Goal: Information Seeking & Learning: Learn about a topic

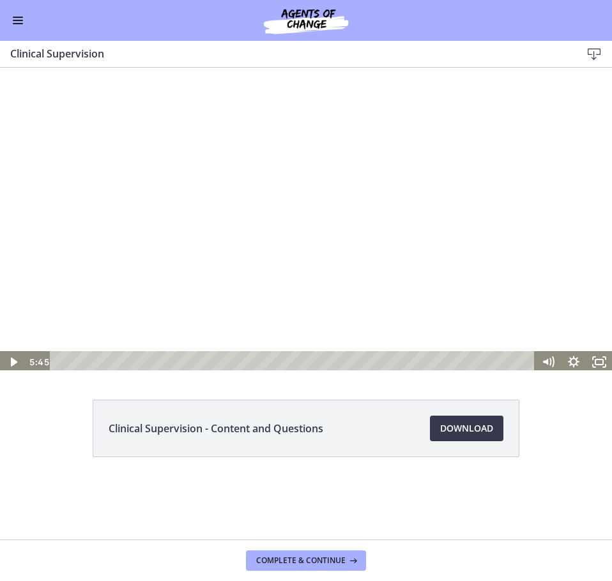
click at [405, 204] on div at bounding box center [306, 219] width 612 height 308
click at [514, 257] on div at bounding box center [306, 219] width 612 height 308
click at [263, 361] on div "13:29" at bounding box center [293, 362] width 469 height 22
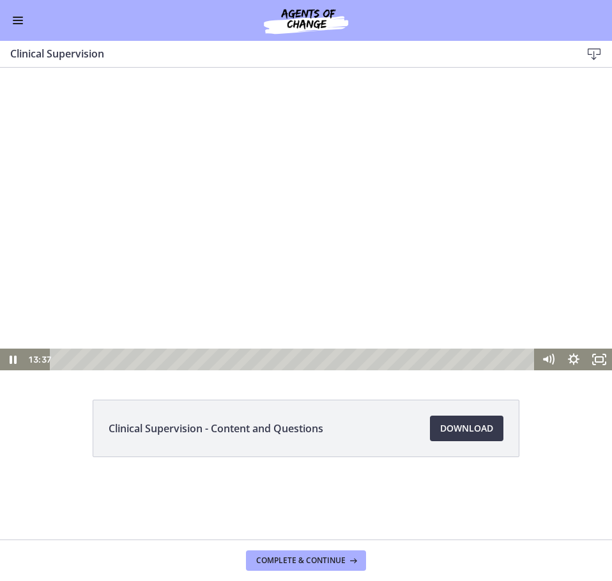
click at [523, 252] on div at bounding box center [306, 217] width 612 height 308
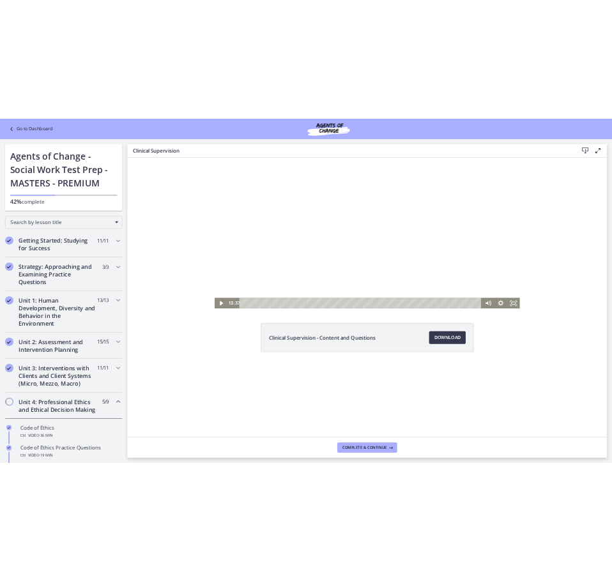
scroll to position [0, 0]
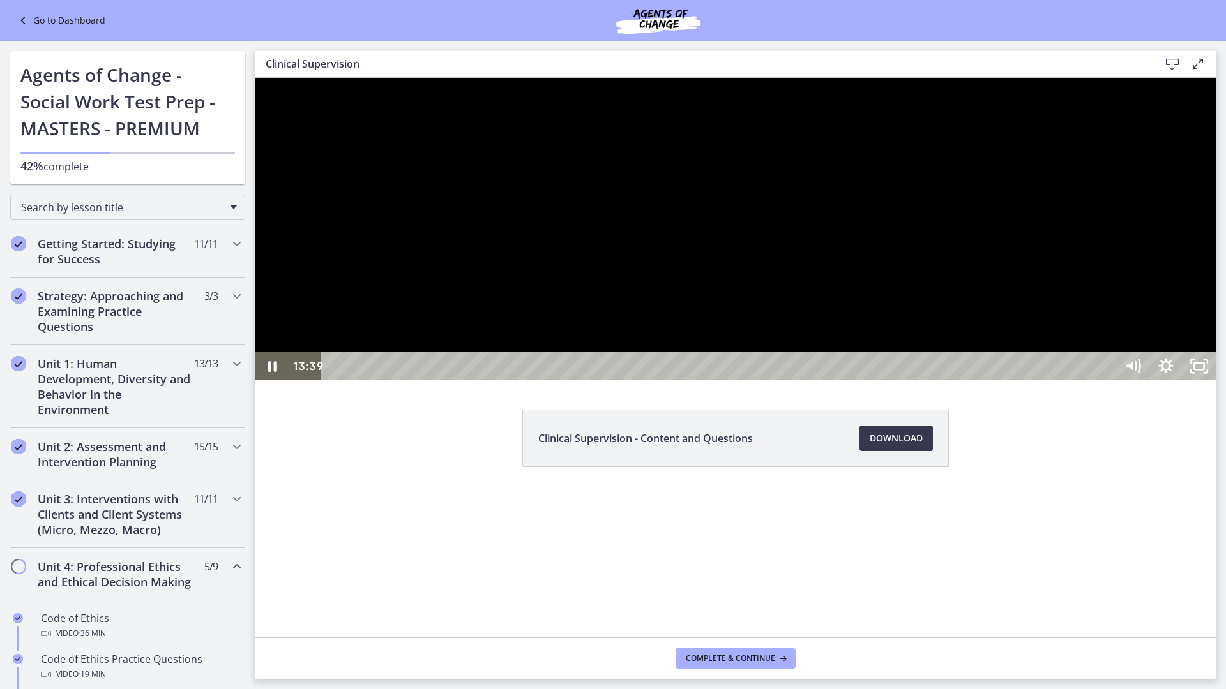
click at [611, 380] on div at bounding box center [735, 229] width 960 height 303
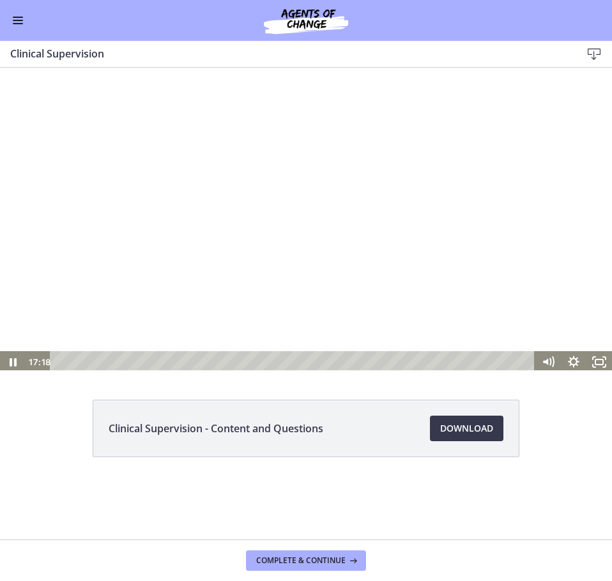
click at [382, 220] on div at bounding box center [306, 219] width 612 height 308
drag, startPoint x: 486, startPoint y: 299, endPoint x: 488, endPoint y: 287, distance: 11.7
click at [488, 287] on div at bounding box center [306, 219] width 612 height 308
click at [408, 202] on div at bounding box center [306, 219] width 612 height 308
click at [430, 238] on div at bounding box center [306, 219] width 612 height 308
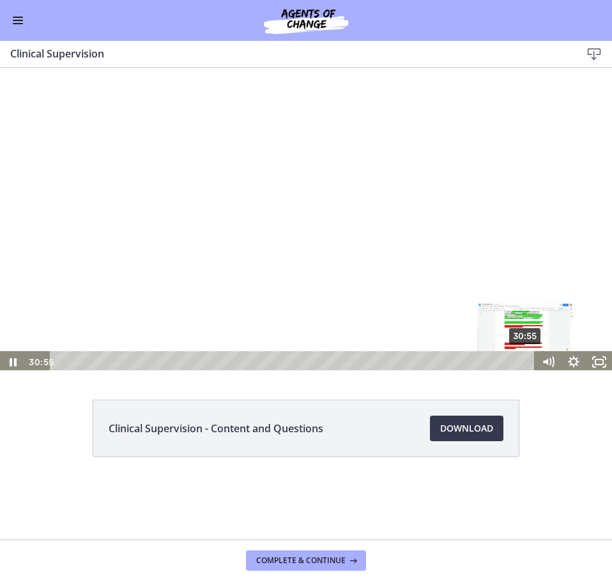
scroll to position [3, 0]
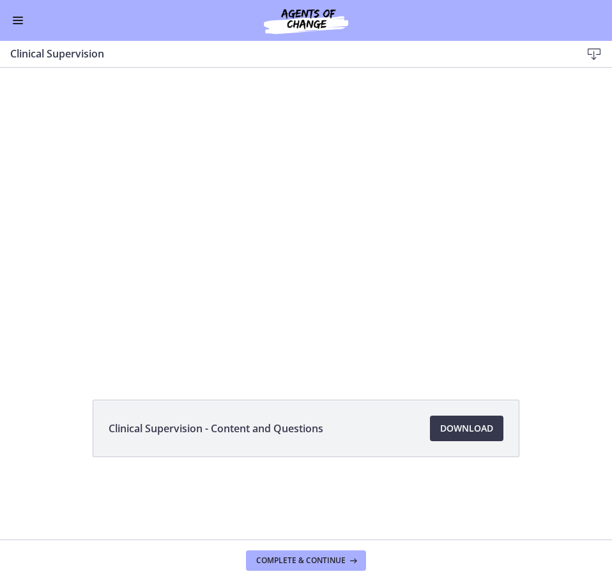
click at [29, 26] on div "Go to Dashboard" at bounding box center [306, 20] width 612 height 41
click at [19, 20] on span "Enable menu" at bounding box center [18, 20] width 10 height 1
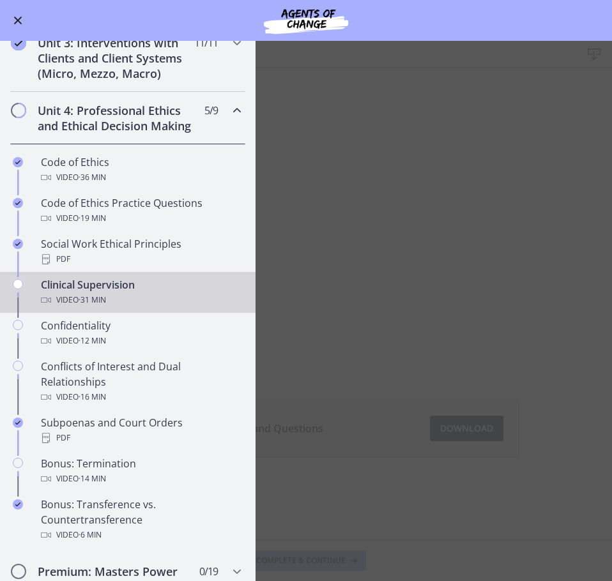
scroll to position [447, 0]
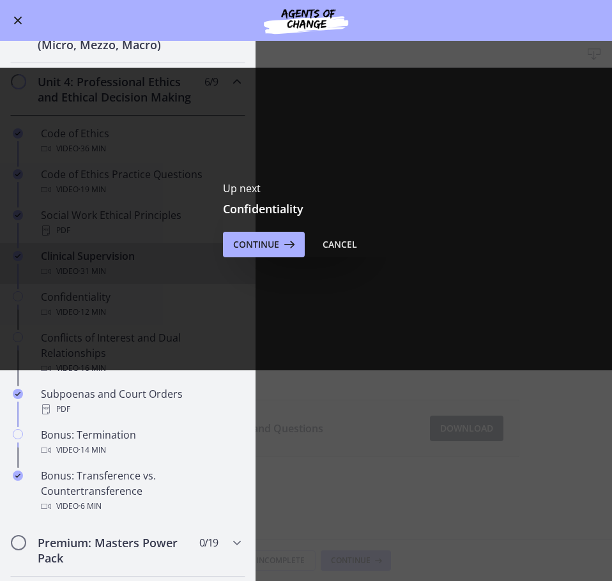
click at [10, 17] on button "Enable menu" at bounding box center [17, 20] width 15 height 15
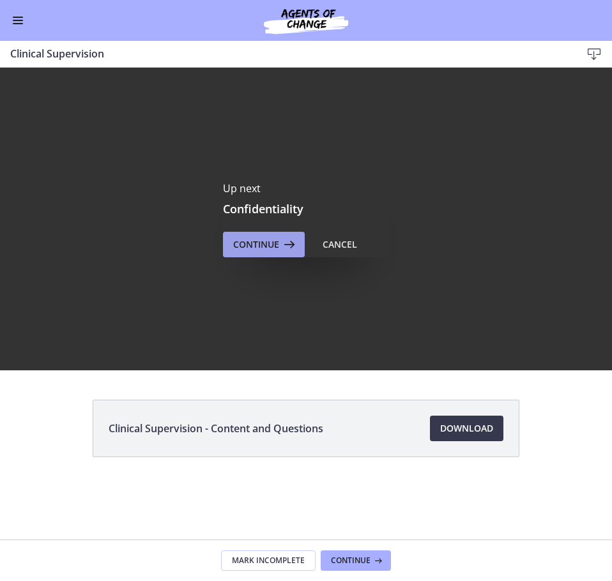
click at [280, 250] on icon at bounding box center [288, 244] width 18 height 15
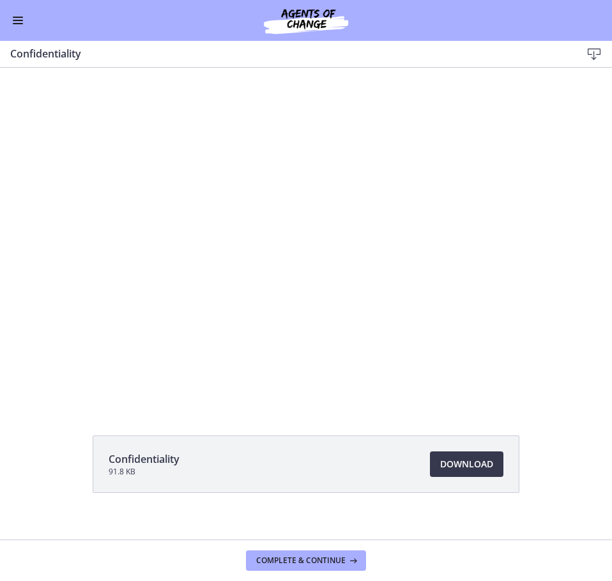
click at [33, 19] on div "Go to Dashboard" at bounding box center [306, 20] width 612 height 41
click at [19, 19] on button "Enable menu" at bounding box center [17, 20] width 15 height 15
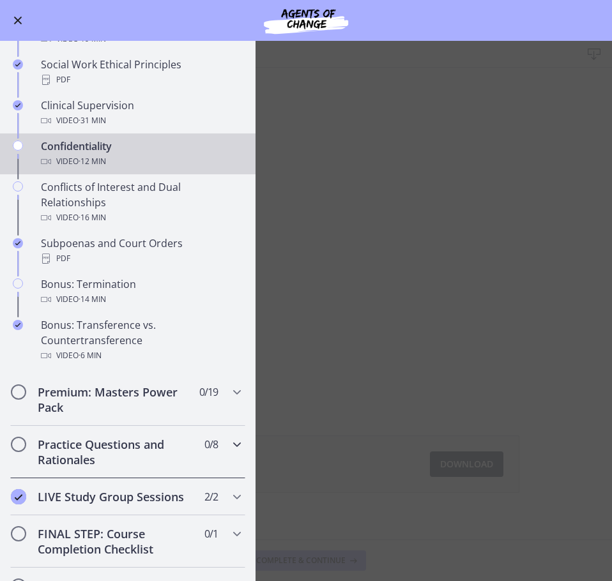
scroll to position [638, 0]
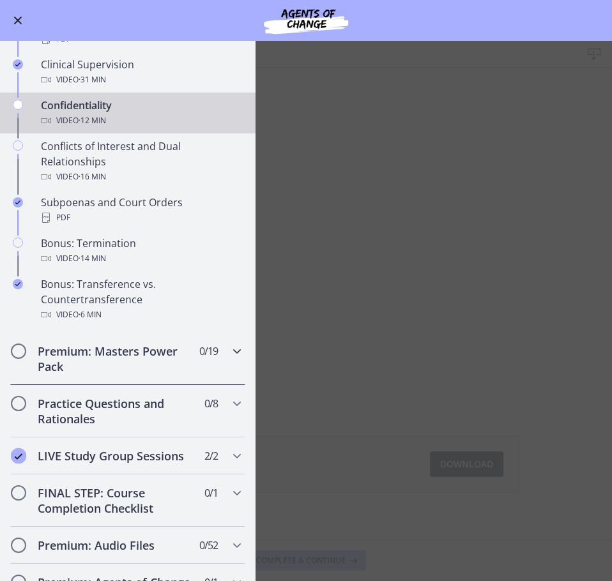
click at [102, 374] on h2 "Premium: Masters Power Pack" at bounding box center [116, 358] width 156 height 31
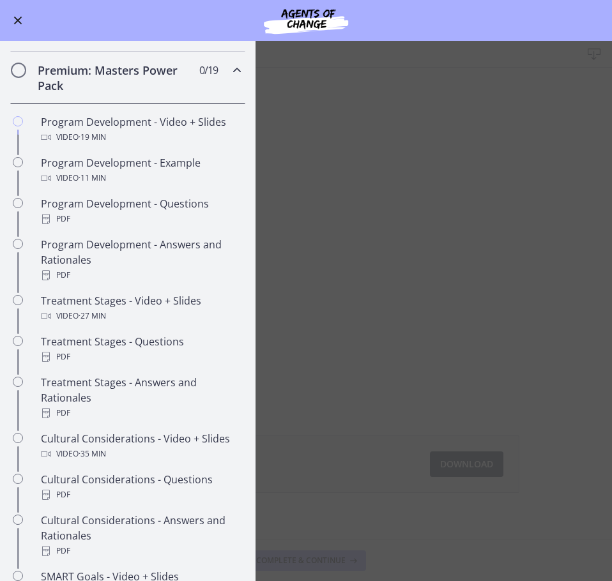
scroll to position [447, 0]
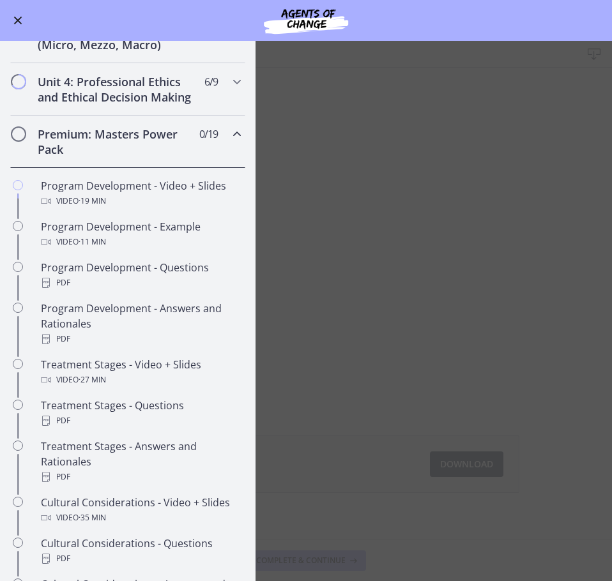
click at [17, 22] on span "Enable menu" at bounding box center [18, 21] width 8 height 8
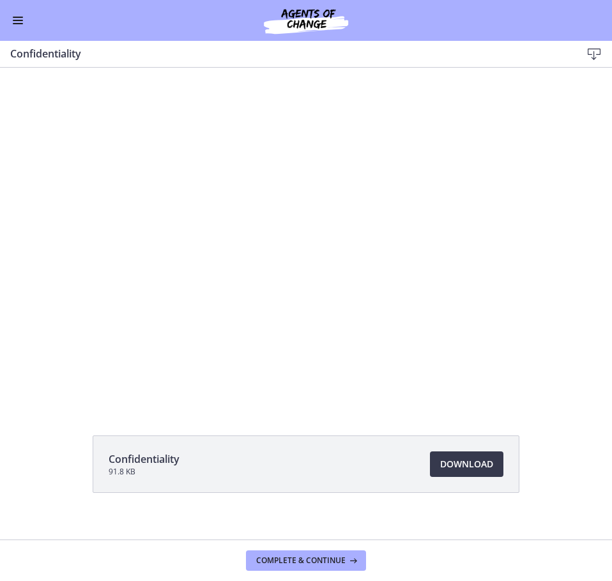
click at [17, 22] on button "Enable menu" at bounding box center [17, 20] width 15 height 15
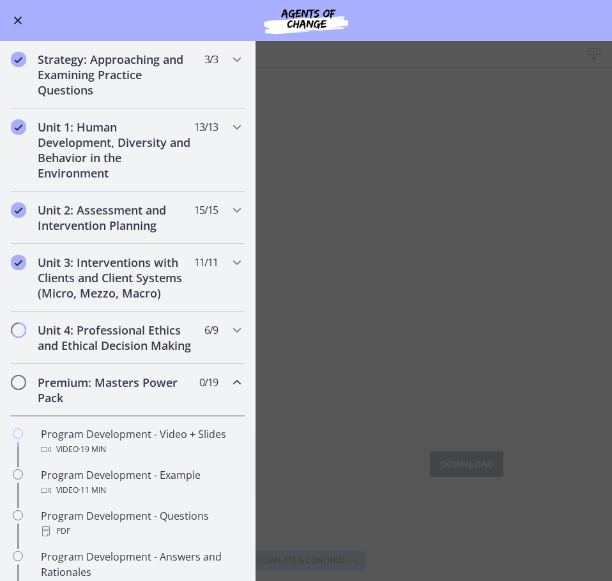
scroll to position [192, 0]
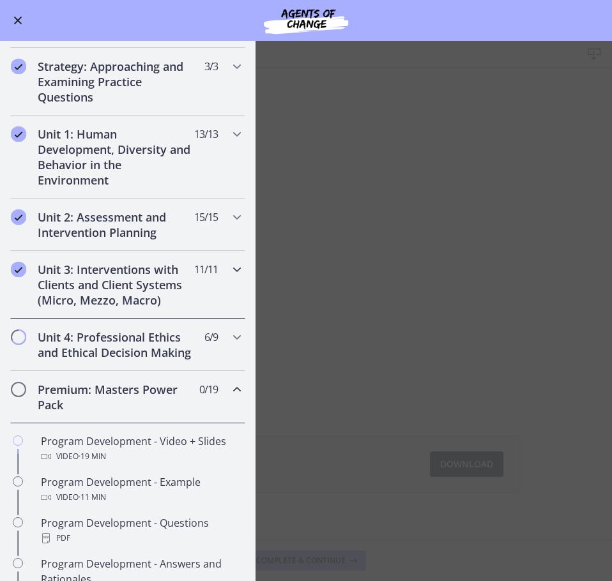
click at [129, 290] on h2 "Unit 3: Interventions with Clients and Client Systems (Micro, Mezzo, Macro)" at bounding box center [116, 285] width 156 height 46
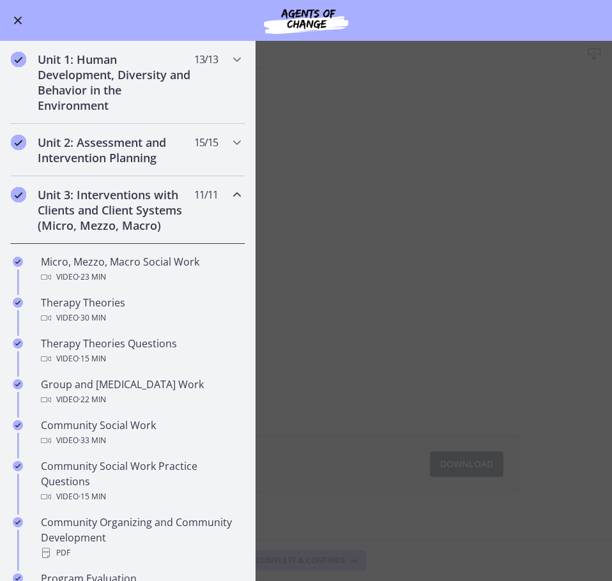
scroll to position [255, 0]
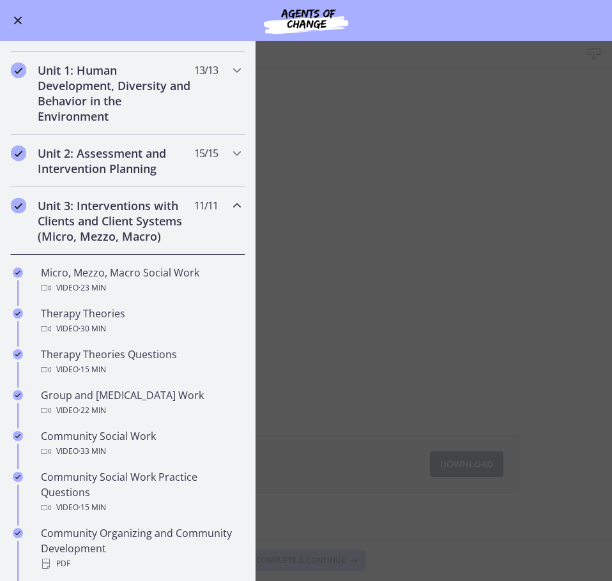
click at [94, 211] on h2 "Unit 3: Interventions with Clients and Client Systems (Micro, Mezzo, Macro)" at bounding box center [116, 221] width 156 height 46
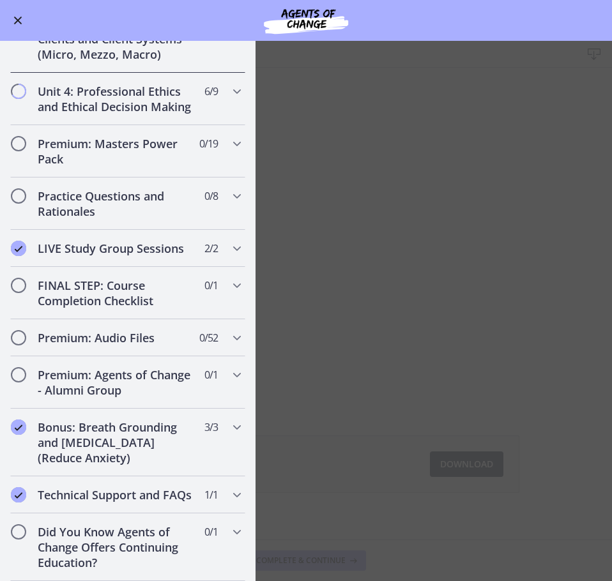
scroll to position [468, 0]
click at [96, 138] on h2 "Premium: Masters Power Pack" at bounding box center [116, 151] width 156 height 31
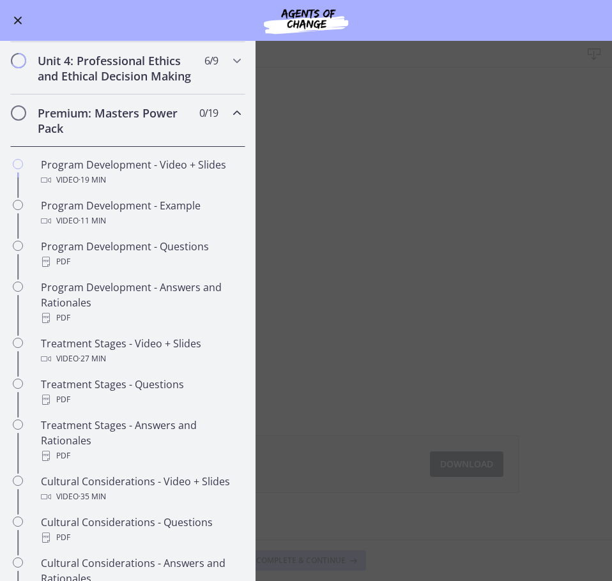
click at [20, 22] on span "Enable menu" at bounding box center [18, 21] width 8 height 8
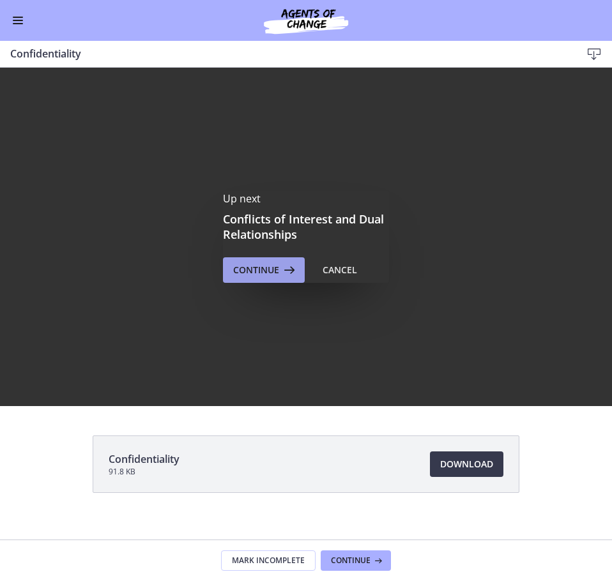
click at [248, 265] on span "Continue" at bounding box center [256, 269] width 46 height 15
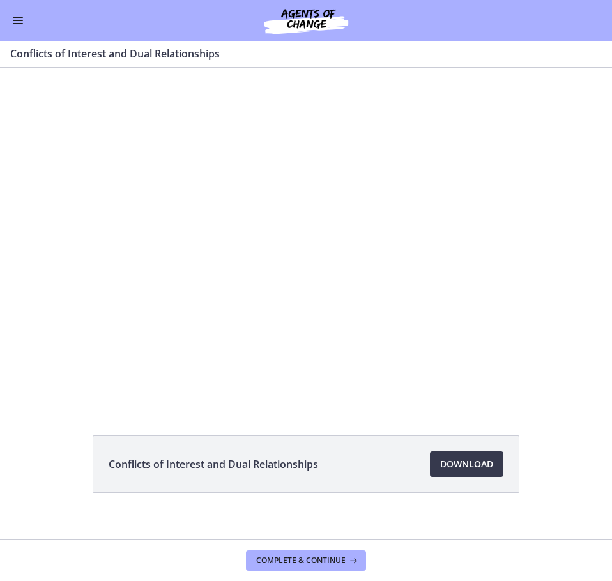
click at [15, 20] on span "Enable menu" at bounding box center [18, 20] width 10 height 1
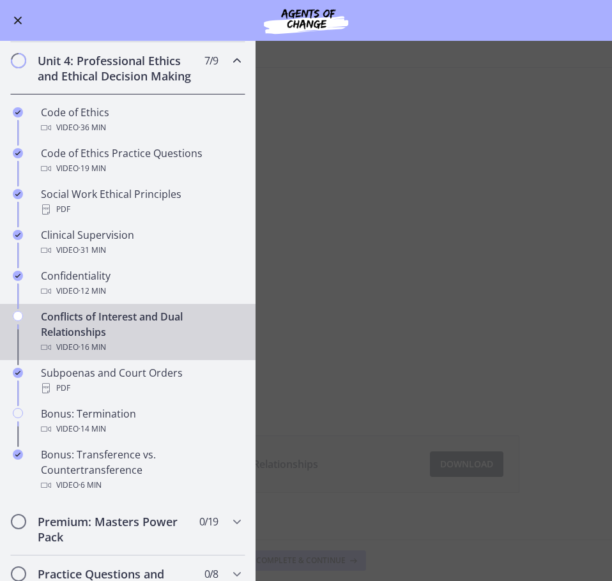
click at [13, 19] on button "Enable menu" at bounding box center [17, 20] width 15 height 15
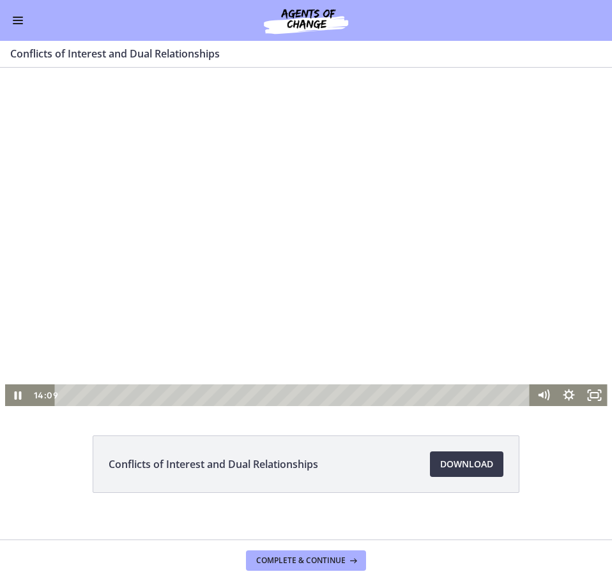
click at [555, 272] on div at bounding box center [306, 237] width 602 height 338
drag, startPoint x: 555, startPoint y: 272, endPoint x: 555, endPoint y: 418, distance: 145.6
click at [555, 271] on div at bounding box center [306, 237] width 602 height 338
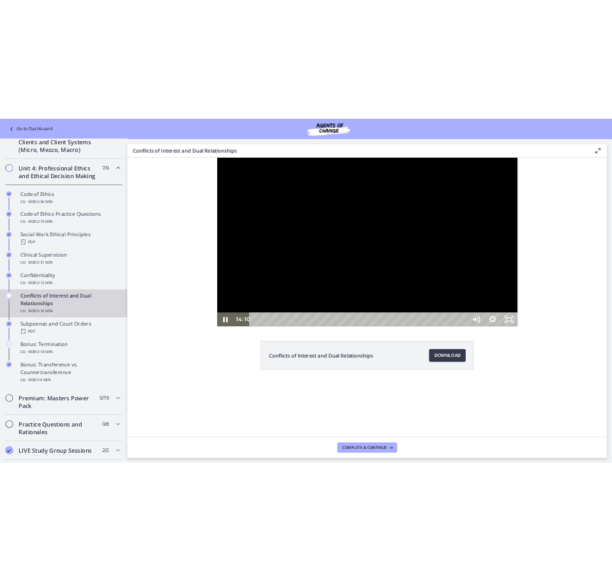
scroll to position [470, 0]
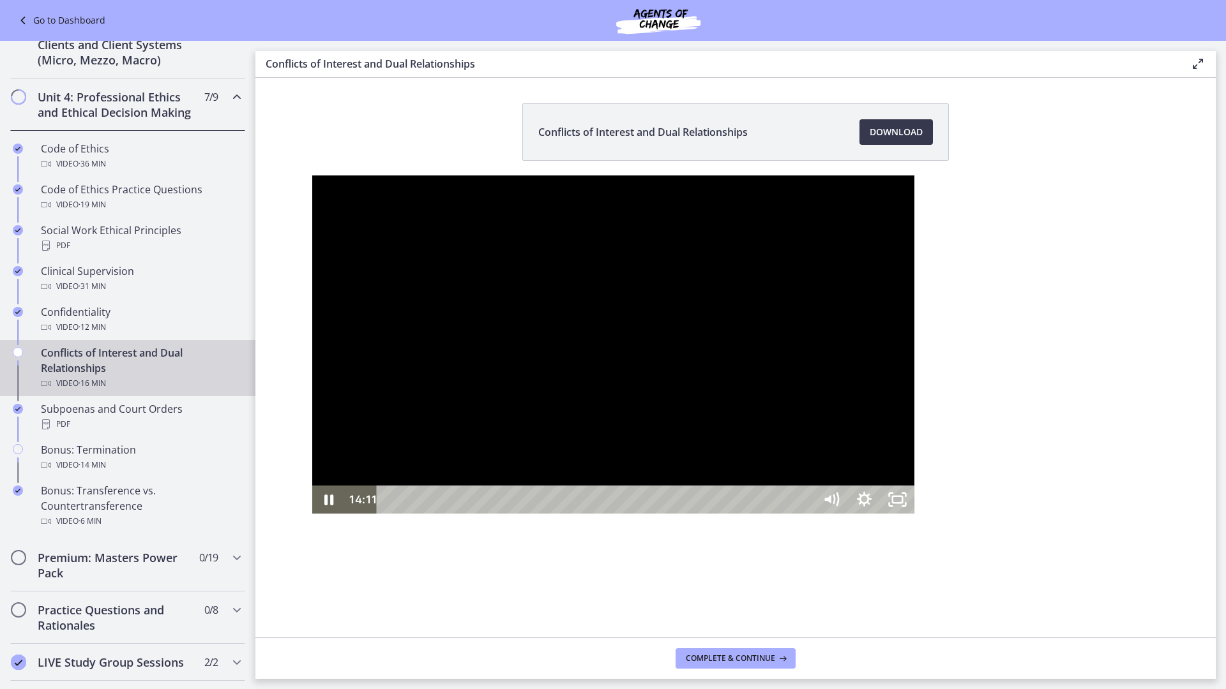
click at [555, 350] on div at bounding box center [613, 345] width 602 height 338
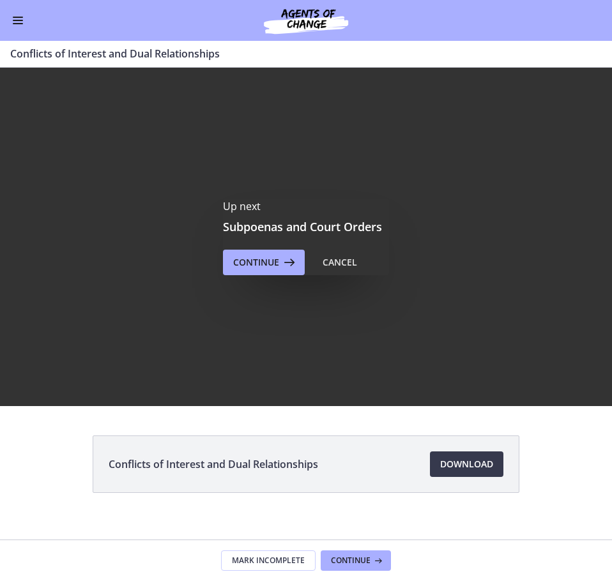
scroll to position [0, 0]
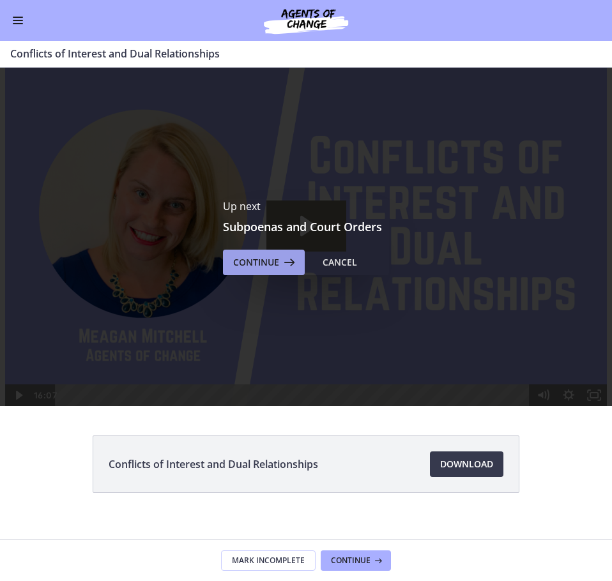
click at [246, 251] on button "Continue" at bounding box center [264, 263] width 82 height 26
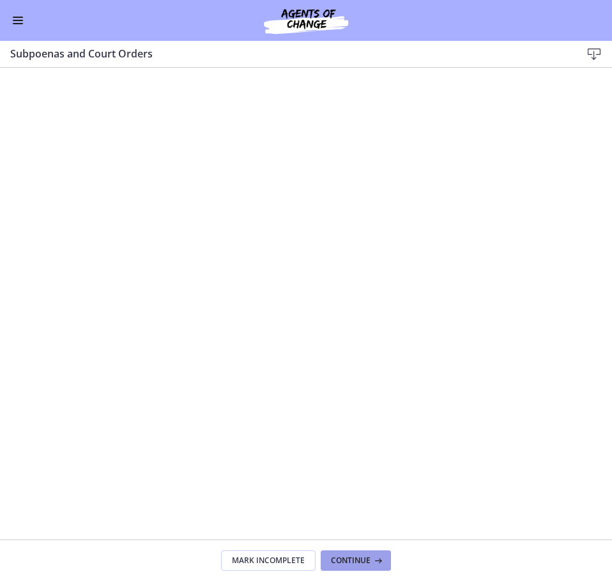
drag, startPoint x: 350, startPoint y: 561, endPoint x: 378, endPoint y: 549, distance: 30.4
click at [350, 561] on span "Continue" at bounding box center [351, 560] width 40 height 10
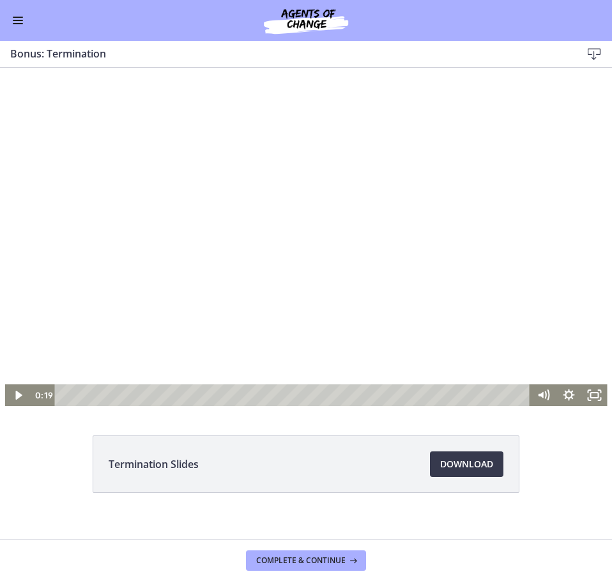
click at [289, 264] on div at bounding box center [306, 237] width 602 height 338
click at [440, 195] on div at bounding box center [306, 237] width 602 height 338
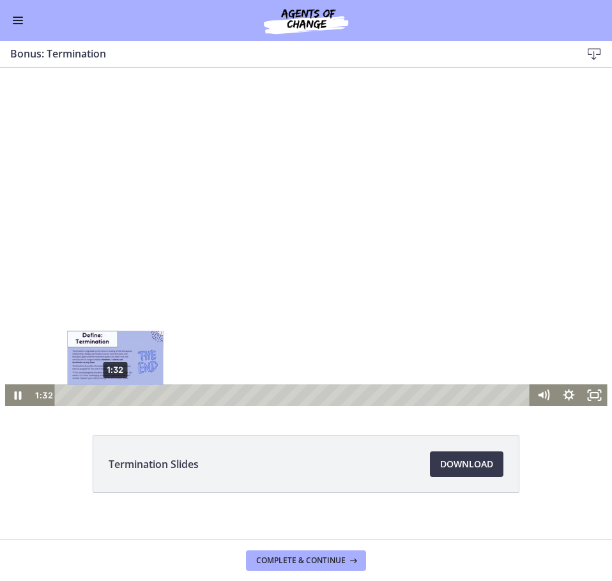
click at [110, 396] on div "1:32" at bounding box center [294, 395] width 460 height 22
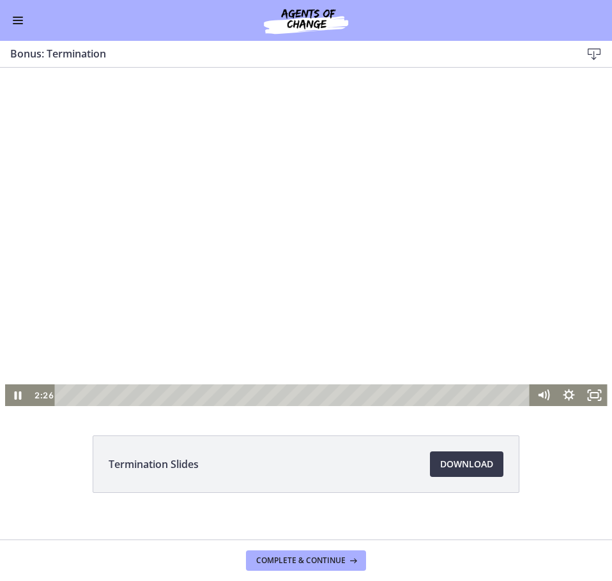
click at [10, 17] on div "Go to Dashboard" at bounding box center [306, 20] width 612 height 41
click at [20, 22] on button "Enable menu" at bounding box center [17, 20] width 15 height 15
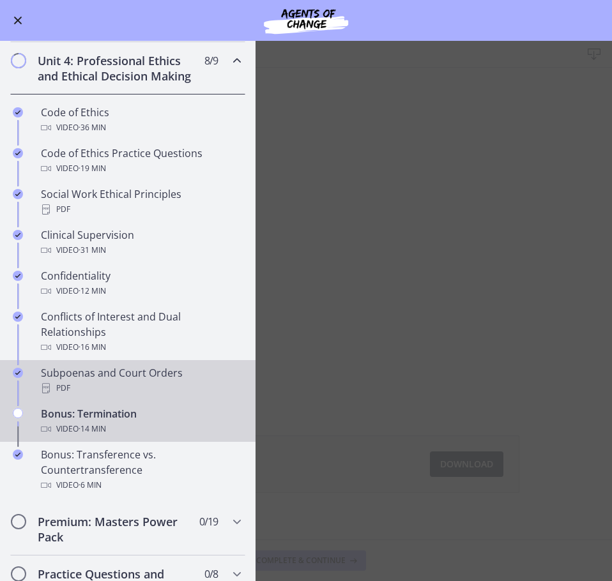
scroll to position [532, 0]
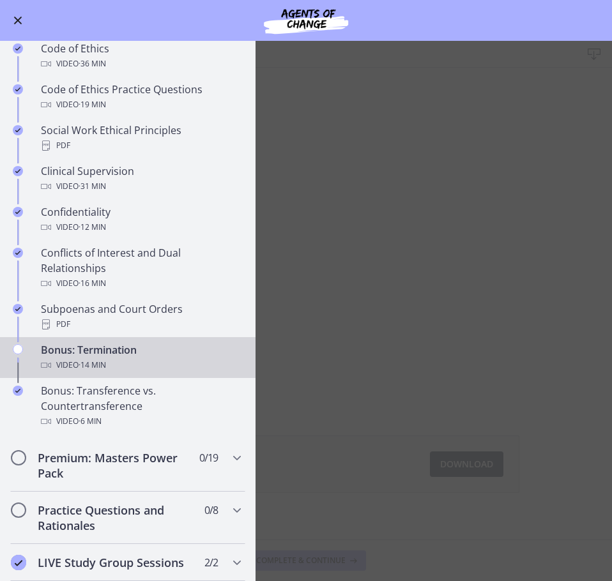
click at [19, 19] on span "Enable menu" at bounding box center [18, 21] width 8 height 8
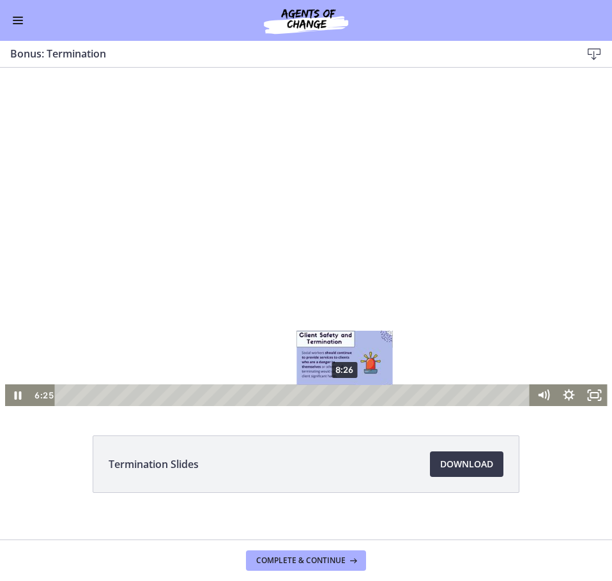
click at [340, 393] on div "8:26" at bounding box center [294, 395] width 460 height 22
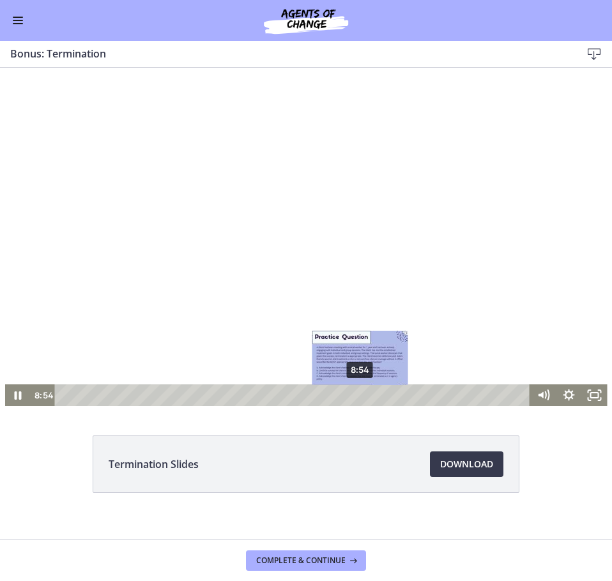
click at [356, 393] on div "8:54" at bounding box center [294, 395] width 460 height 22
click at [366, 394] on div "9:12" at bounding box center [294, 395] width 460 height 22
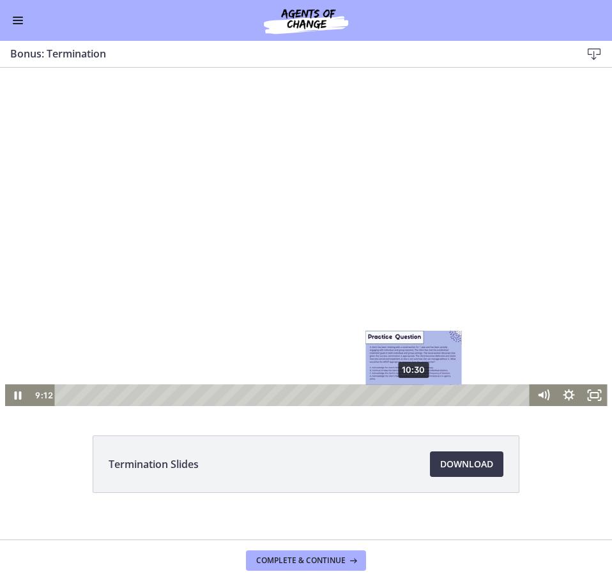
click at [409, 398] on div "10:30" at bounding box center [294, 395] width 460 height 22
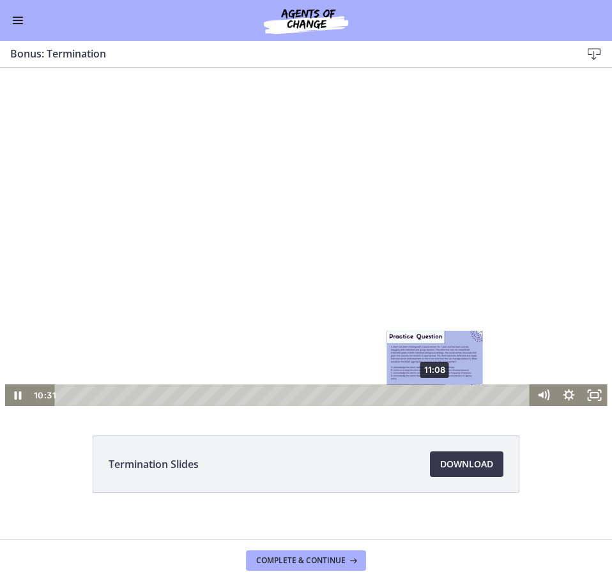
click at [430, 398] on div "11:08" at bounding box center [294, 395] width 460 height 22
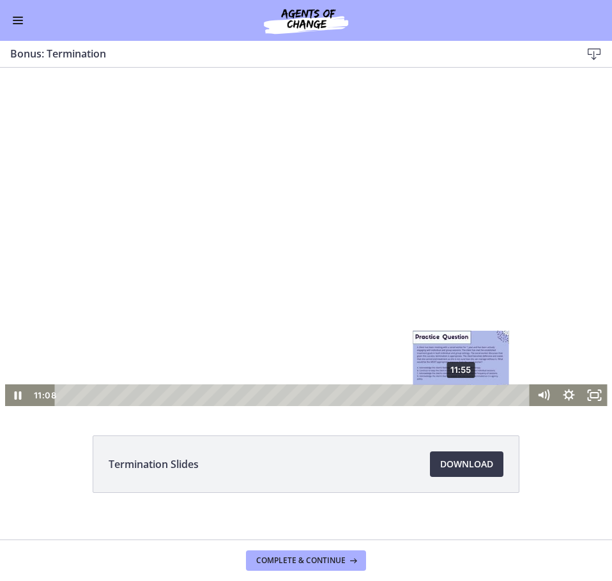
click at [458, 398] on div "11:55" at bounding box center [294, 395] width 460 height 22
click at [458, 396] on div "11:59" at bounding box center [294, 395] width 460 height 22
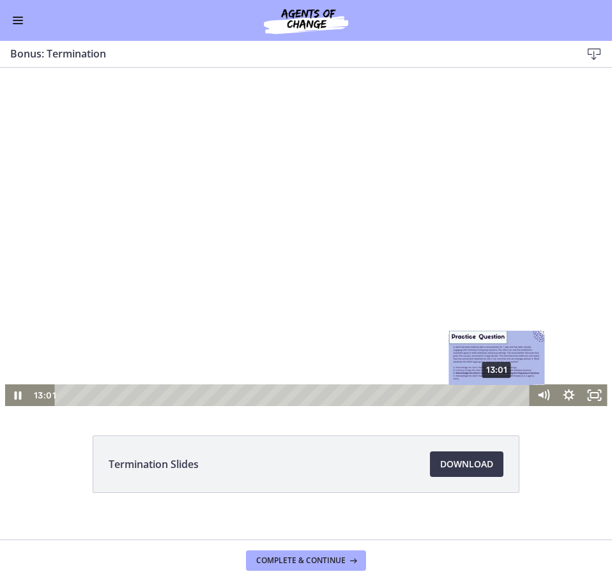
click at [493, 397] on div "13:01" at bounding box center [294, 395] width 460 height 22
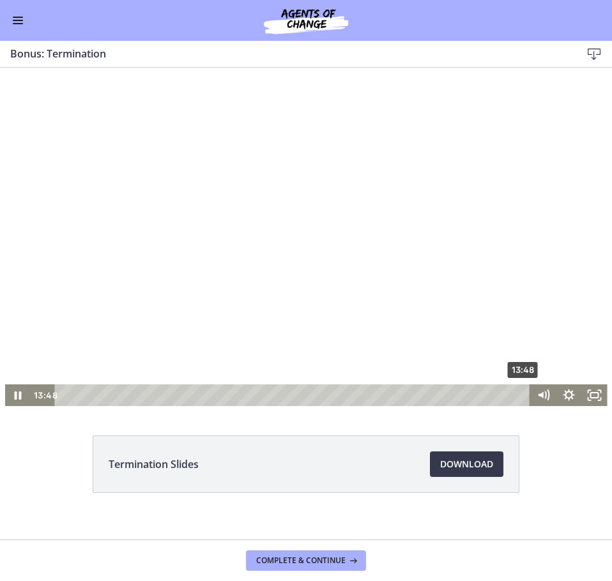
click at [520, 395] on div "13:48" at bounding box center [294, 395] width 460 height 22
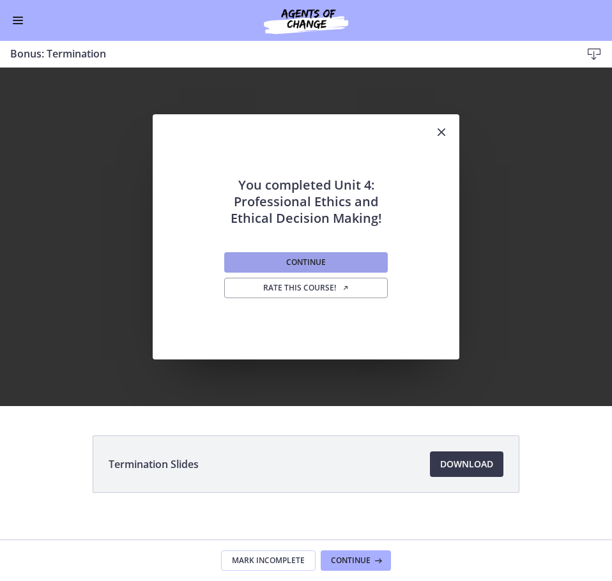
scroll to position [0, 0]
click at [325, 259] on button "Continue" at bounding box center [305, 262] width 163 height 20
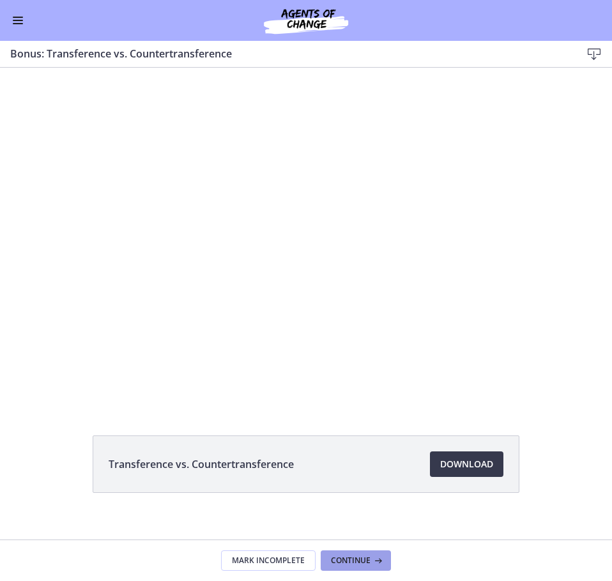
click at [359, 560] on span "Continue" at bounding box center [351, 560] width 40 height 10
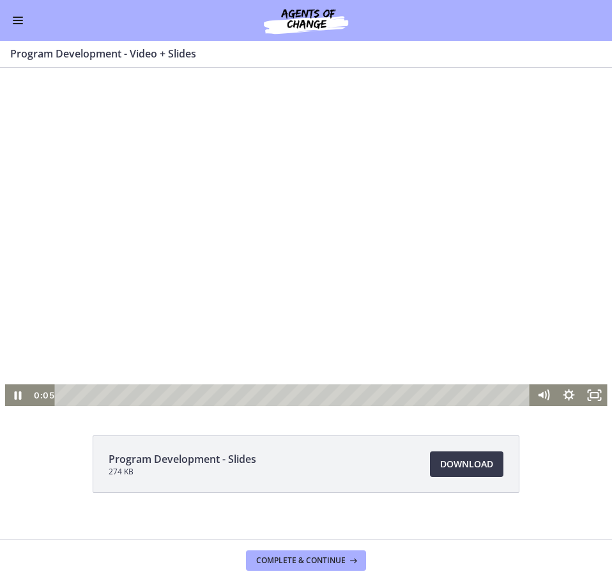
click at [343, 324] on div at bounding box center [306, 237] width 602 height 338
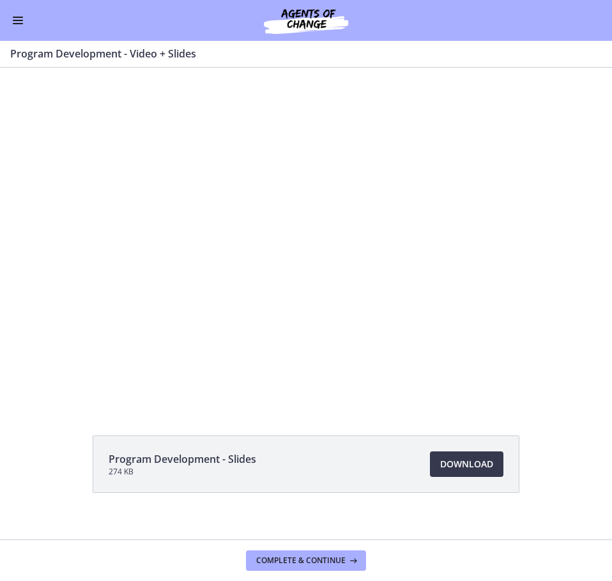
click at [22, 25] on button "Enable menu" at bounding box center [17, 20] width 15 height 15
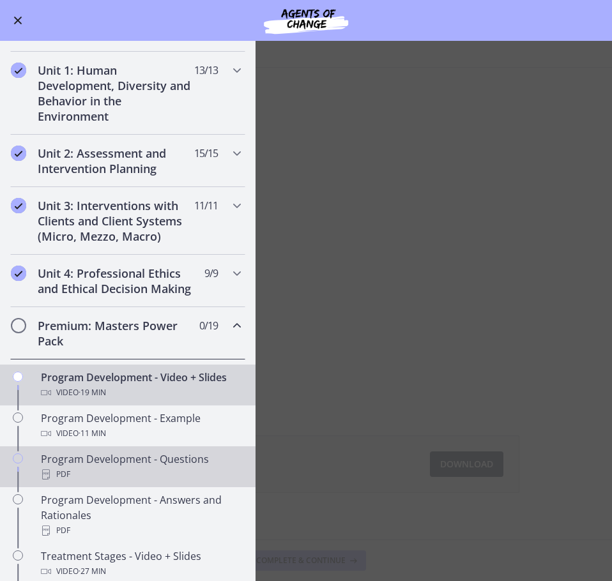
scroll to position [319, 0]
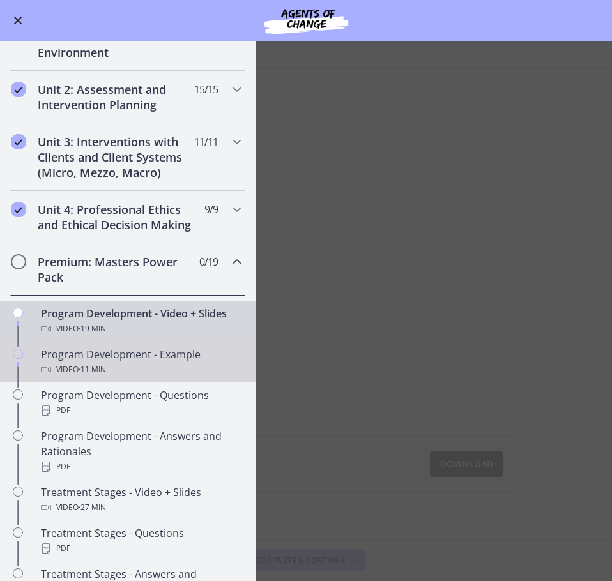
click at [150, 377] on div "Video · 11 min" at bounding box center [140, 369] width 199 height 15
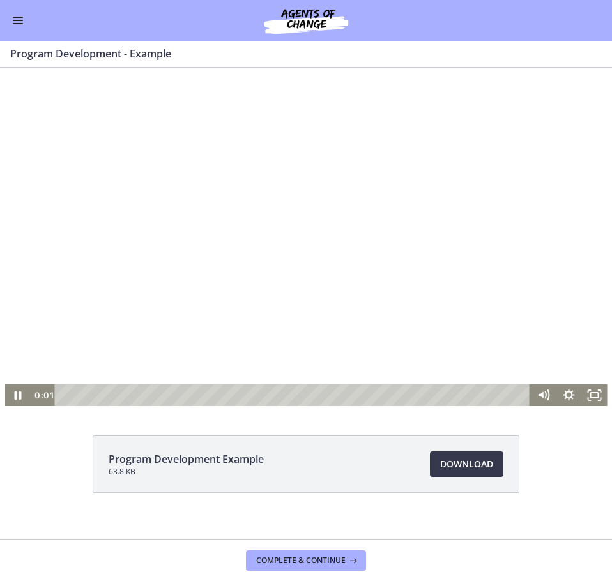
click at [221, 317] on div at bounding box center [306, 237] width 602 height 338
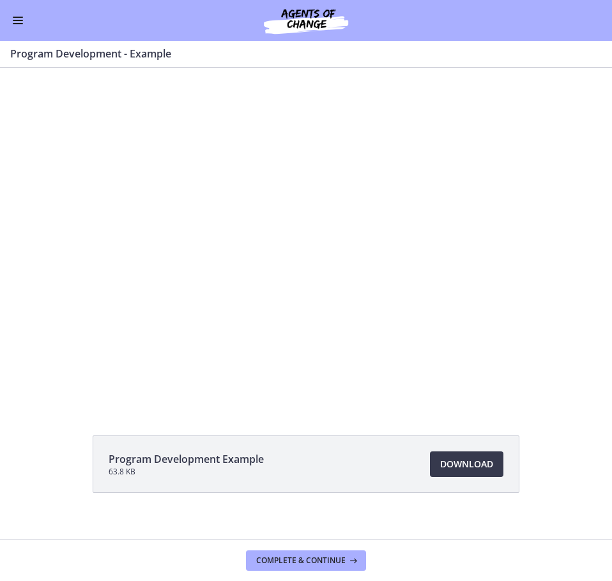
click at [14, 26] on button "Enable menu" at bounding box center [17, 20] width 15 height 15
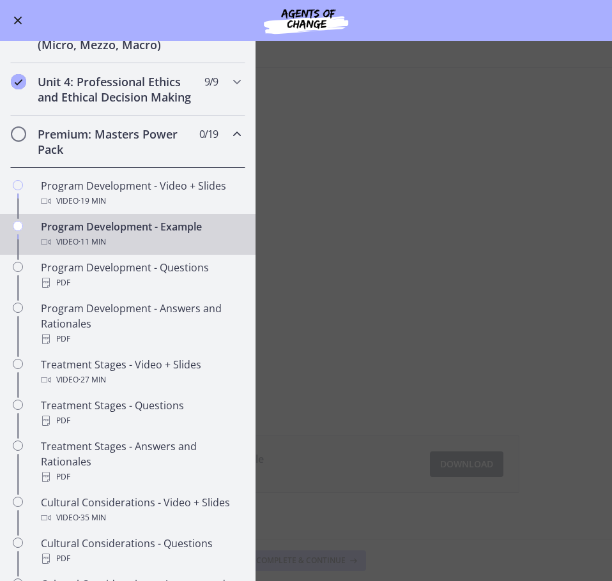
scroll to position [383, 0]
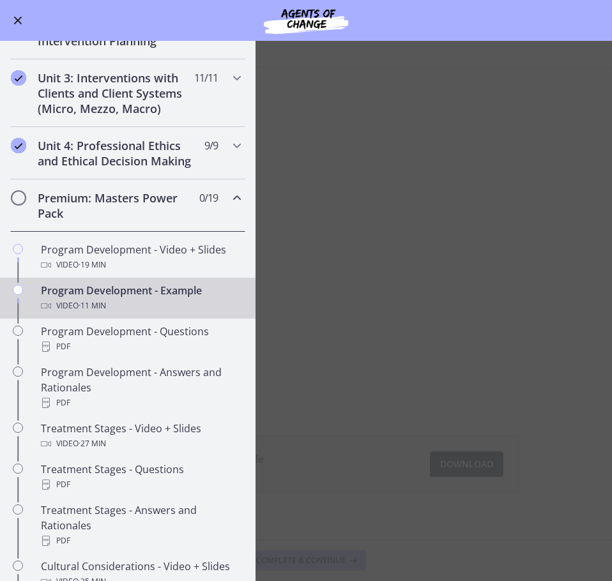
click at [140, 218] on h2 "Premium: Masters Power Pack" at bounding box center [116, 205] width 156 height 31
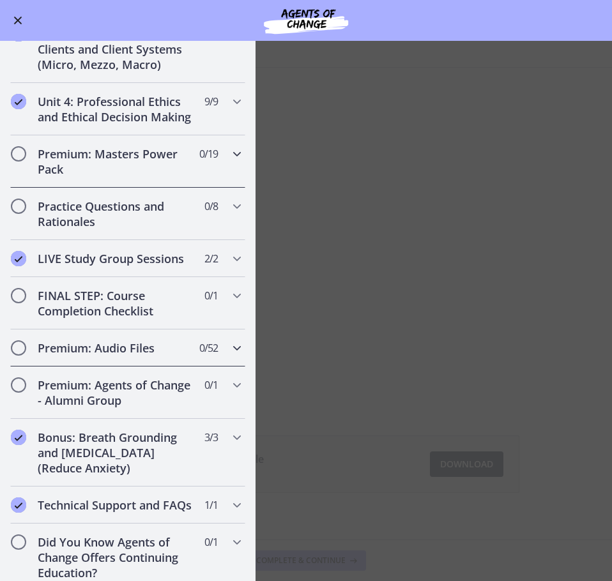
scroll to position [404, 0]
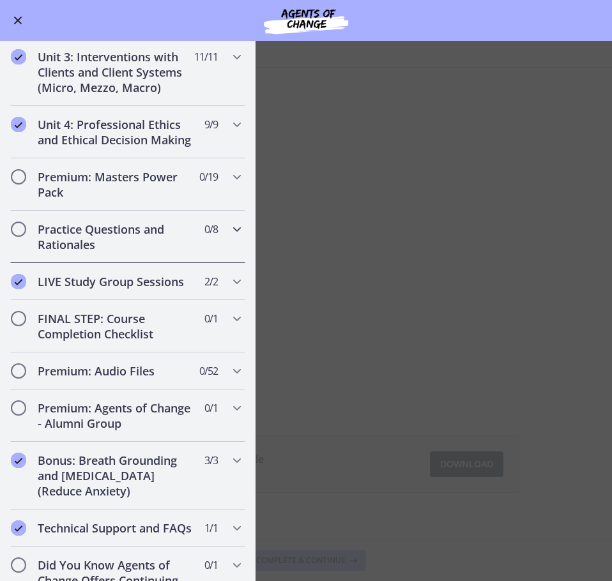
click at [204, 237] on span "0 / 8 Completed" at bounding box center [210, 229] width 13 height 15
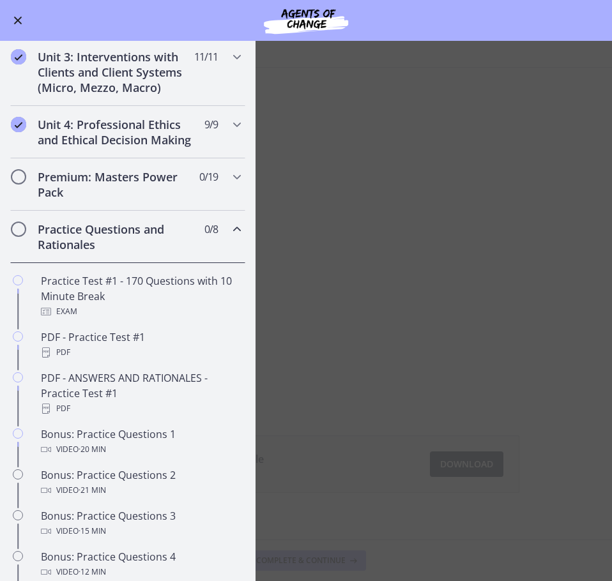
click at [204, 237] on span "0 / 8 Completed" at bounding box center [210, 229] width 13 height 15
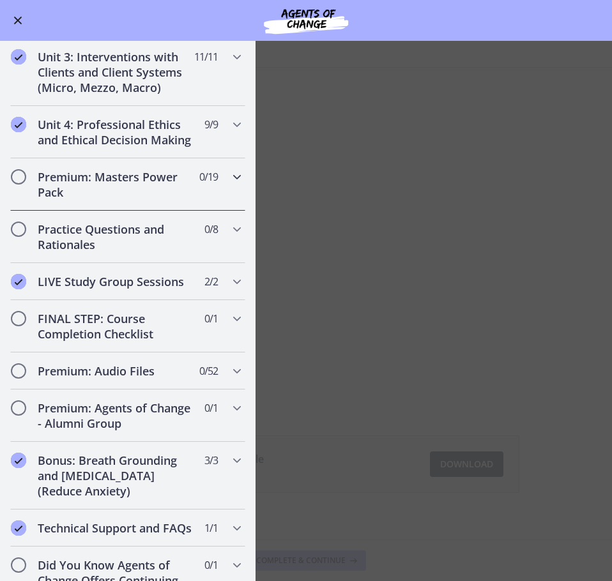
click at [184, 206] on div "Premium: Masters Power Pack 0 / 19 Completed" at bounding box center [127, 184] width 235 height 52
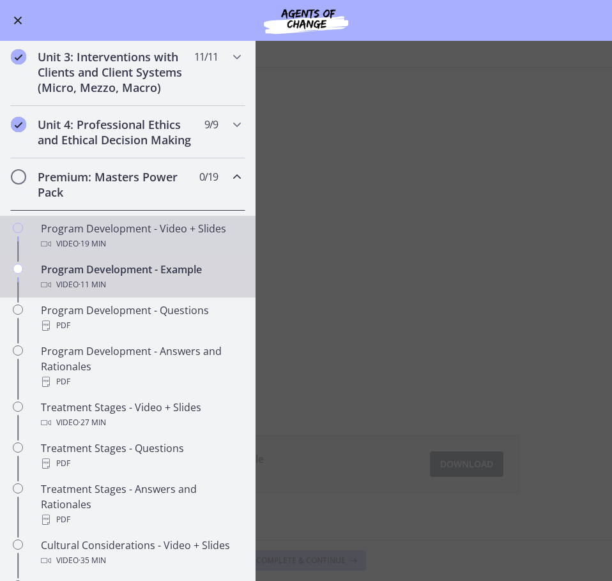
click at [185, 252] on div "Video · 19 min" at bounding box center [140, 243] width 199 height 15
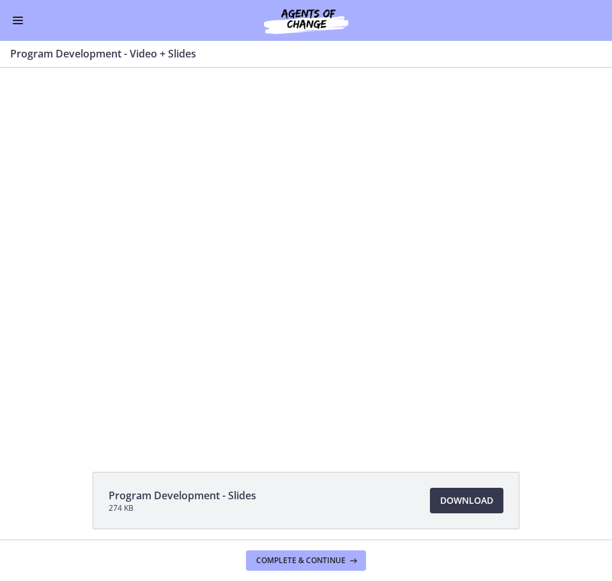
click at [305, 283] on div at bounding box center [306, 255] width 602 height 338
click at [477, 502] on span "Download Opens in a new window" at bounding box center [466, 500] width 53 height 15
click at [293, 564] on span "Complete & continue" at bounding box center [300, 560] width 89 height 10
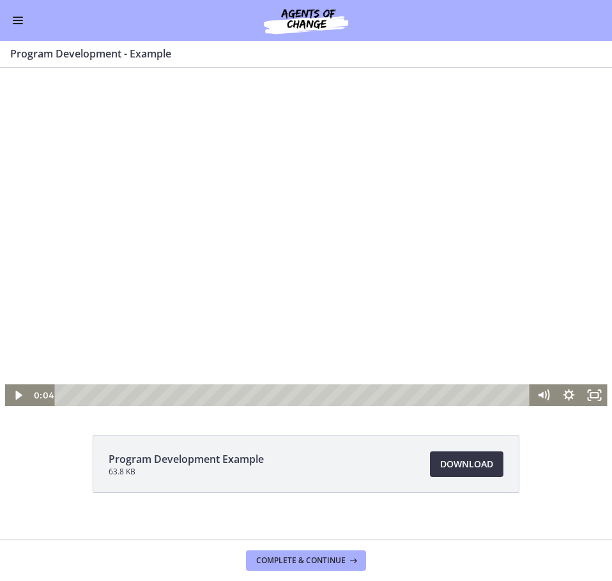
click at [444, 464] on span "Download Opens in a new window" at bounding box center [466, 463] width 53 height 15
click at [328, 564] on span "Complete & continue" at bounding box center [300, 560] width 89 height 10
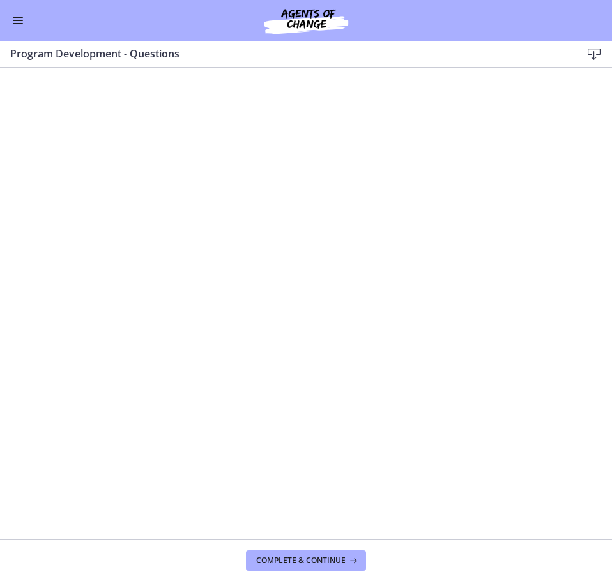
click at [591, 54] on icon at bounding box center [593, 54] width 15 height 15
click at [298, 567] on button "Complete & continue" at bounding box center [306, 560] width 120 height 20
click at [599, 50] on icon at bounding box center [593, 54] width 15 height 15
click at [329, 560] on span "Complete & continue" at bounding box center [300, 560] width 89 height 10
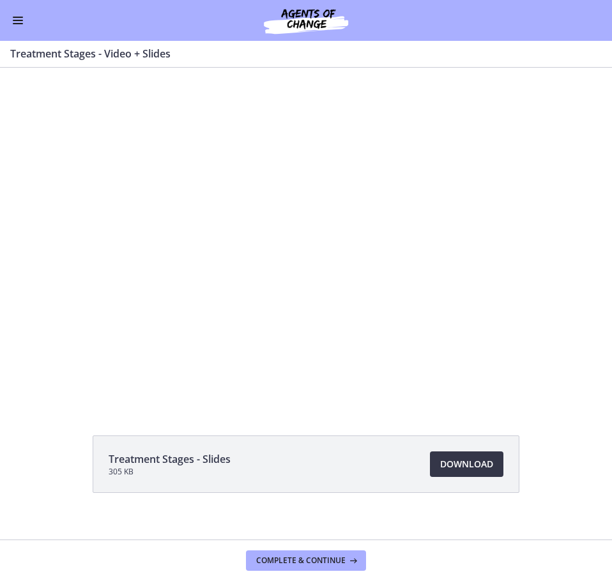
click at [472, 466] on span "Download Opens in a new window" at bounding box center [466, 463] width 53 height 15
click at [317, 560] on span "Complete & continue" at bounding box center [300, 560] width 89 height 10
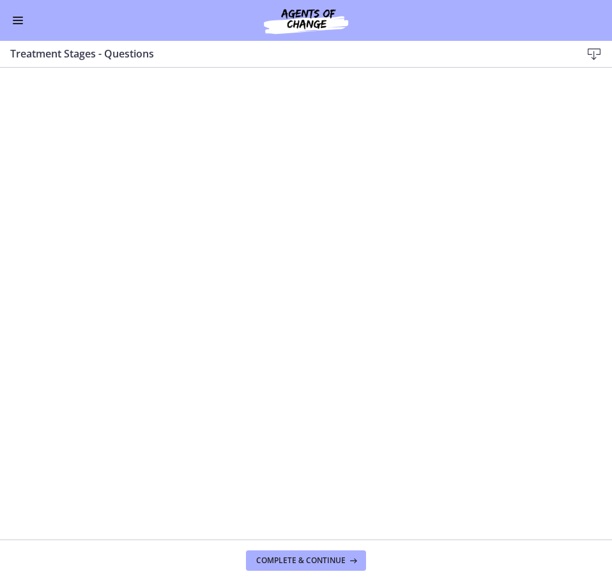
click at [595, 52] on icon at bounding box center [593, 54] width 15 height 15
click at [301, 552] on button "Complete & continue" at bounding box center [306, 560] width 120 height 20
click at [597, 51] on icon at bounding box center [593, 54] width 15 height 15
click at [271, 561] on span "Complete & continue" at bounding box center [300, 560] width 89 height 10
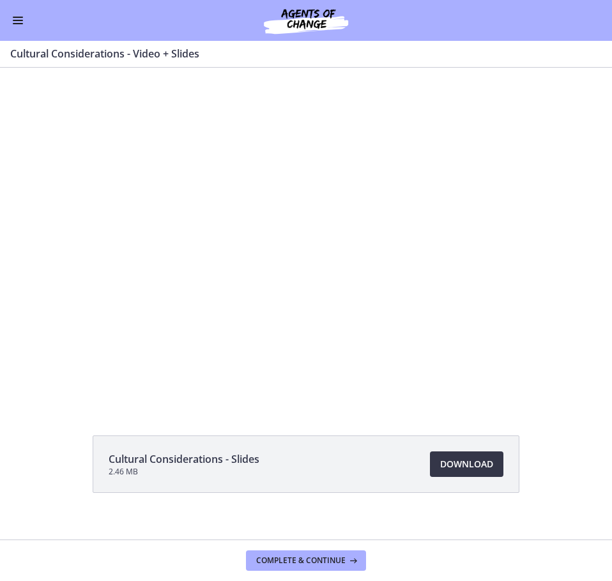
click at [461, 460] on span "Download Opens in a new window" at bounding box center [466, 463] width 53 height 15
click at [286, 555] on span "Complete & continue" at bounding box center [300, 560] width 89 height 10
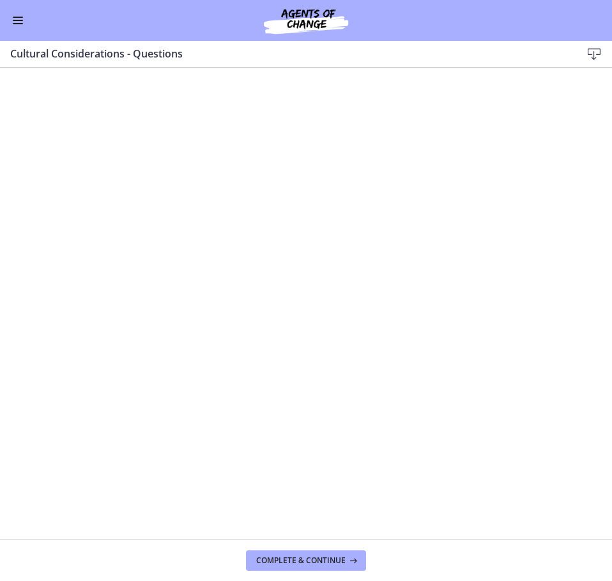
click at [590, 49] on icon at bounding box center [593, 54] width 15 height 15
click at [273, 562] on span "Complete & continue" at bounding box center [300, 560] width 89 height 10
click at [587, 49] on icon at bounding box center [593, 54] width 15 height 15
click at [308, 564] on span "Complete & continue" at bounding box center [300, 560] width 89 height 10
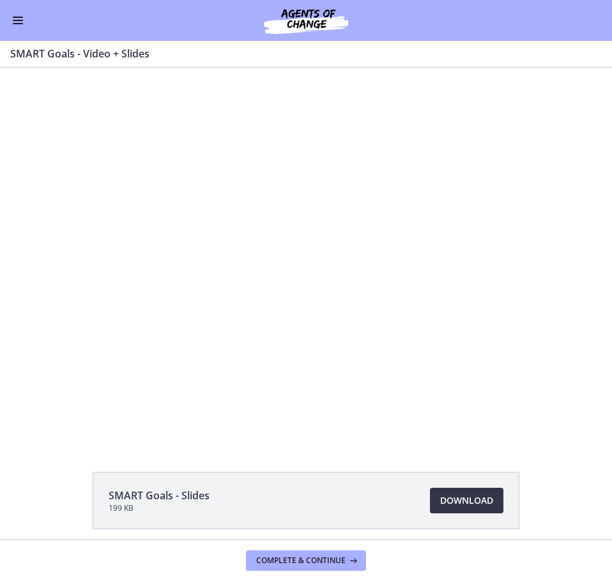
click at [447, 499] on span "Download Opens in a new window" at bounding box center [466, 500] width 53 height 15
click at [269, 558] on span "Complete & continue" at bounding box center [300, 560] width 89 height 10
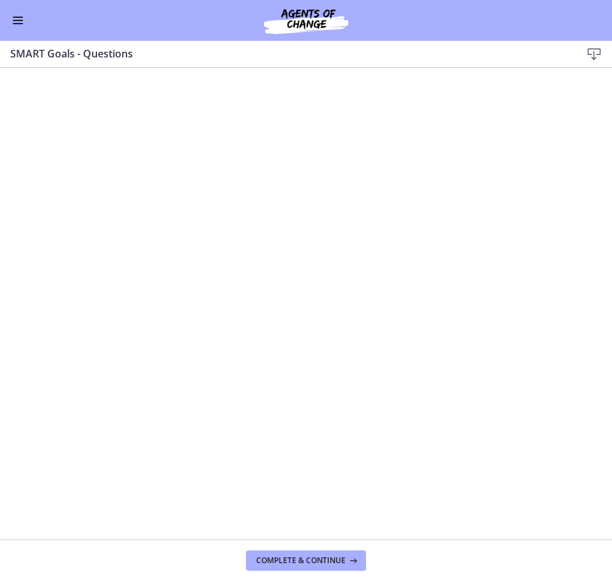
click at [590, 47] on icon at bounding box center [593, 54] width 15 height 15
click at [273, 562] on span "Complete & continue" at bounding box center [300, 560] width 89 height 10
click at [599, 45] on div "SMART Goals - Answers and Rationales Download Enable fullscreen" at bounding box center [306, 54] width 612 height 27
click at [594, 56] on icon at bounding box center [593, 54] width 15 height 15
click at [285, 561] on span "Complete & continue" at bounding box center [300, 560] width 89 height 10
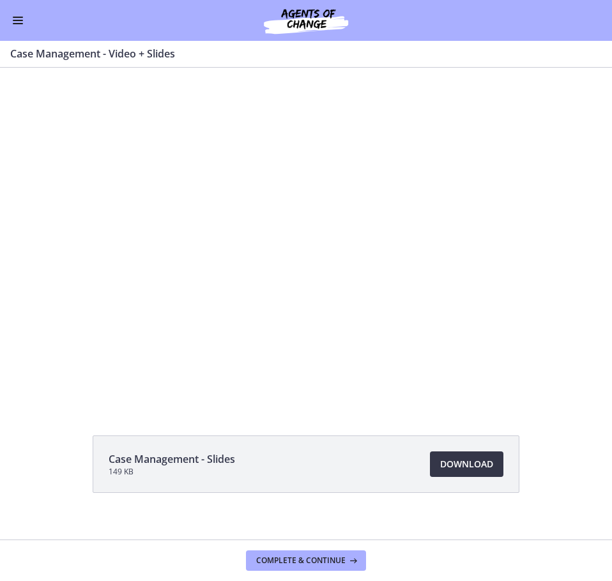
click at [446, 465] on span "Download Opens in a new window" at bounding box center [466, 463] width 53 height 15
click at [319, 556] on span "Complete & continue" at bounding box center [300, 560] width 89 height 10
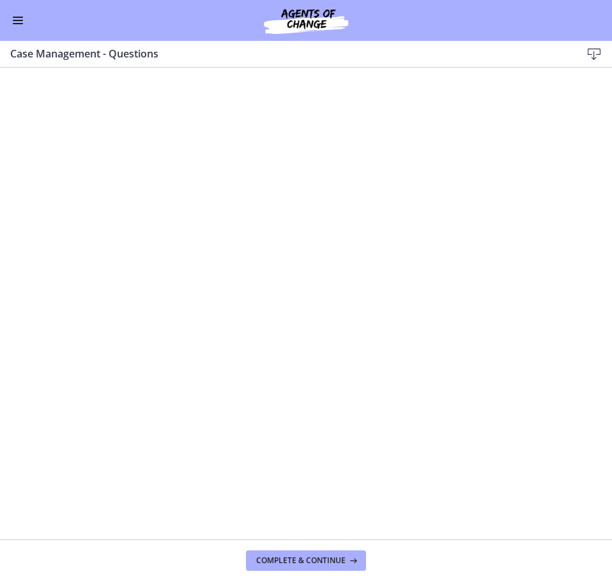
click at [602, 50] on div "Case Management - Questions Download Enable fullscreen" at bounding box center [306, 54] width 612 height 27
click at [589, 48] on icon at bounding box center [593, 54] width 15 height 15
click at [296, 562] on span "Complete & continue" at bounding box center [300, 560] width 89 height 10
click at [594, 48] on icon at bounding box center [593, 54] width 15 height 15
click at [317, 559] on span "Complete & continue" at bounding box center [300, 560] width 89 height 10
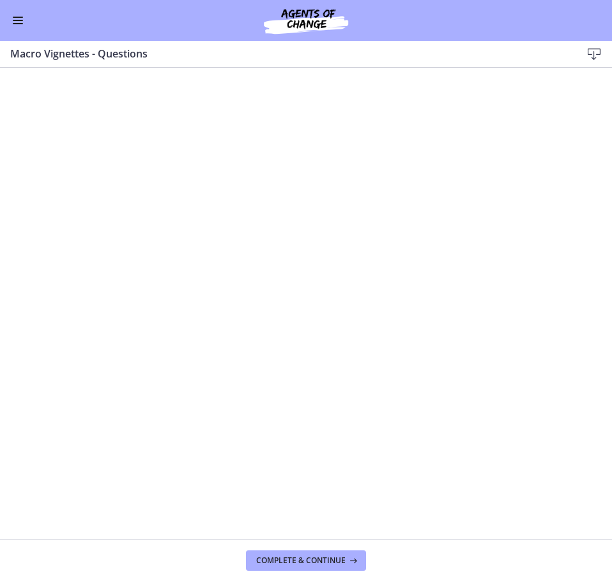
click at [592, 49] on icon at bounding box center [593, 54] width 15 height 15
click at [305, 566] on button "Complete & continue" at bounding box center [306, 560] width 120 height 20
click at [589, 56] on icon at bounding box center [593, 54] width 15 height 15
click at [342, 562] on span "Complete & continue" at bounding box center [300, 560] width 89 height 10
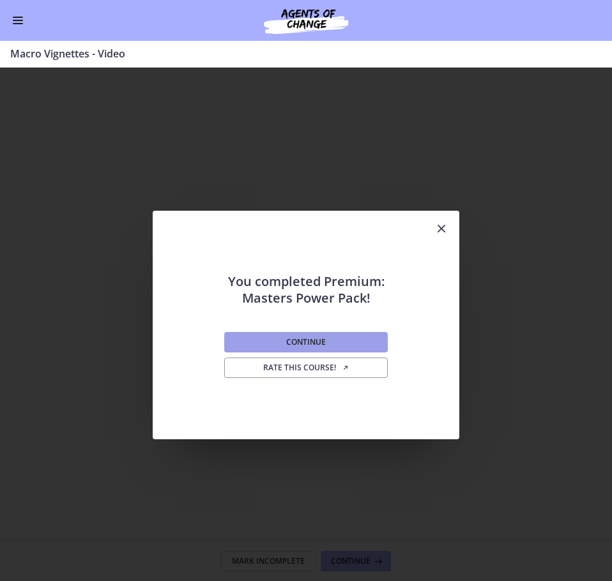
click at [369, 339] on button "Continue" at bounding box center [305, 342] width 163 height 20
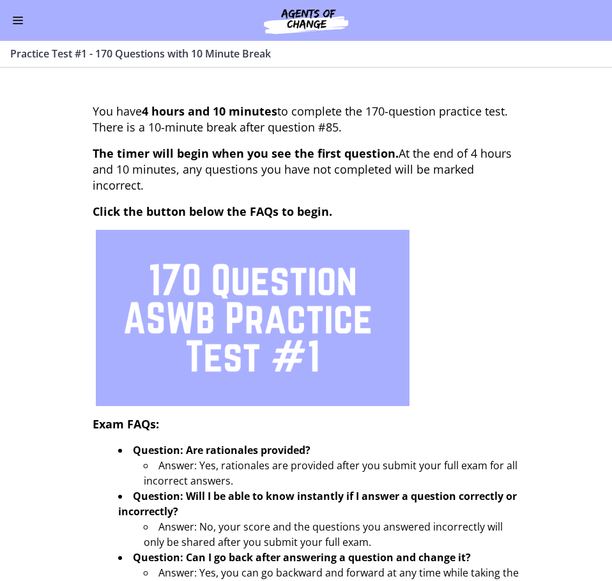
click at [17, 18] on button "Enable menu" at bounding box center [17, 20] width 15 height 15
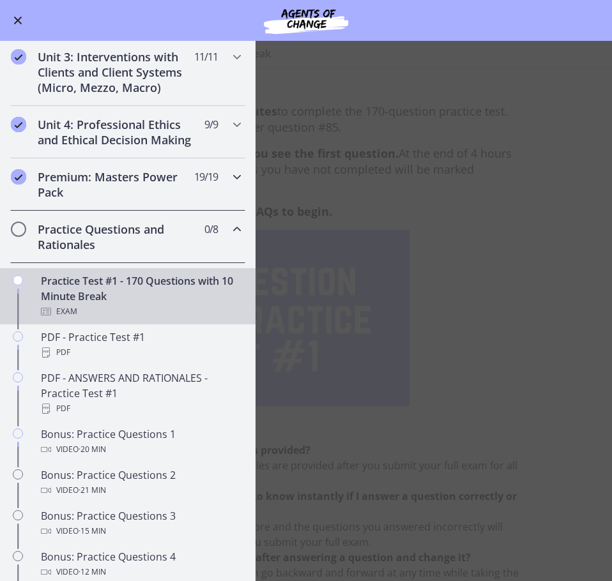
click at [167, 194] on h2 "Premium: Masters Power Pack" at bounding box center [116, 184] width 156 height 31
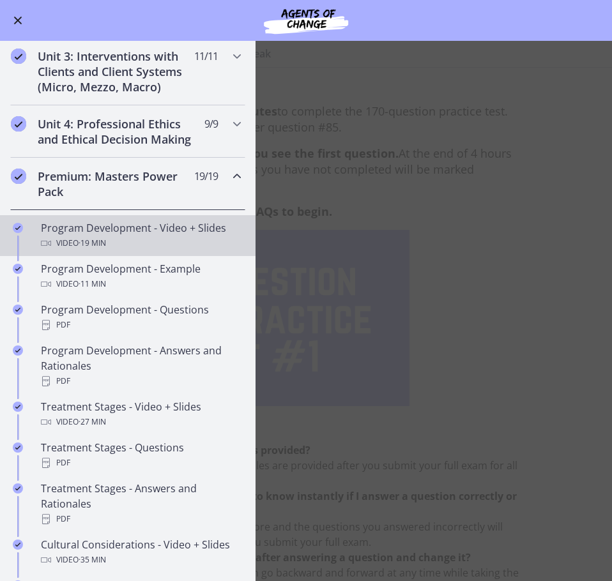
scroll to position [404, 0]
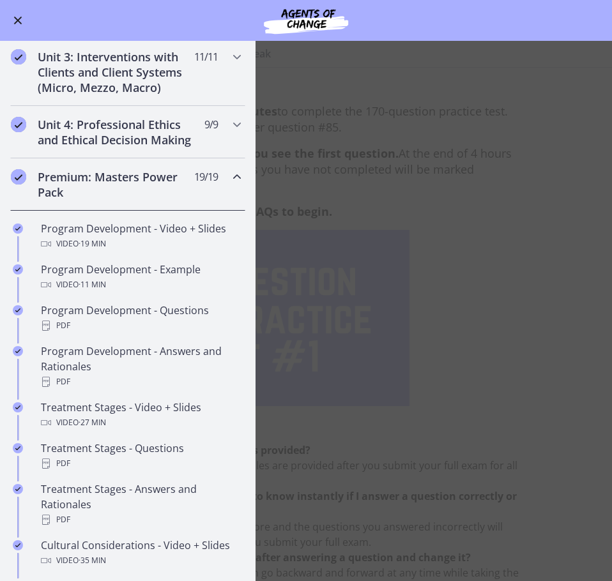
click at [136, 200] on h2 "Premium: Masters Power Pack" at bounding box center [116, 184] width 156 height 31
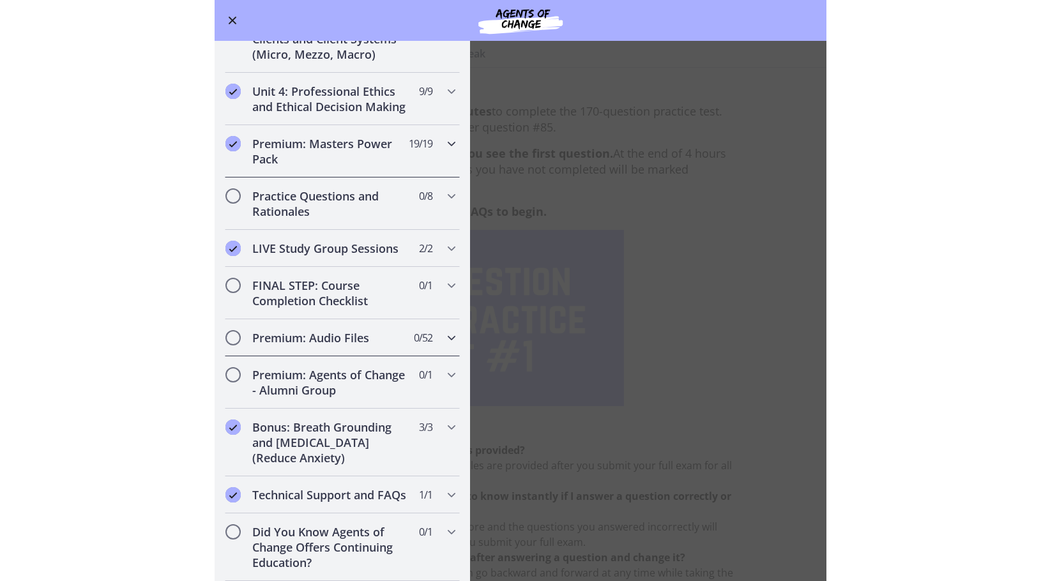
scroll to position [468, 0]
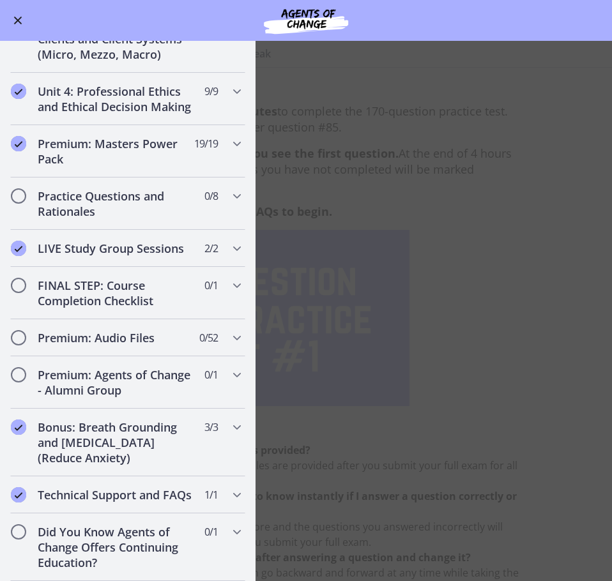
click at [606, 266] on main "Practice Test #1 - 170 Questions with 10 Minute Break Enable fullscreen You hav…" at bounding box center [306, 311] width 612 height 540
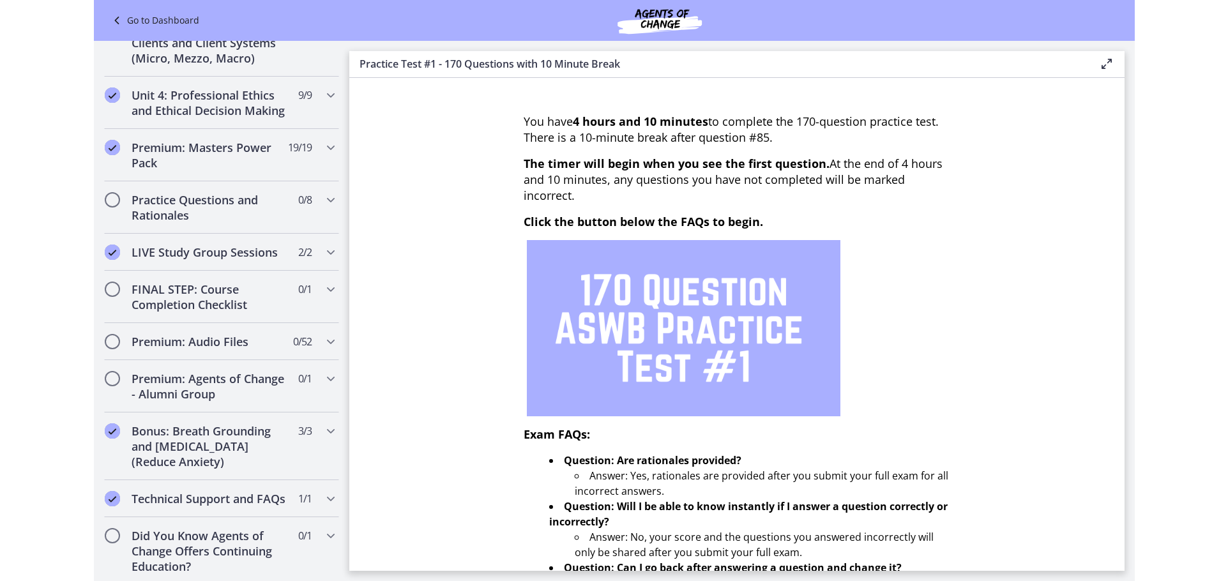
scroll to position [478, 0]
